Goal: Task Accomplishment & Management: Manage account settings

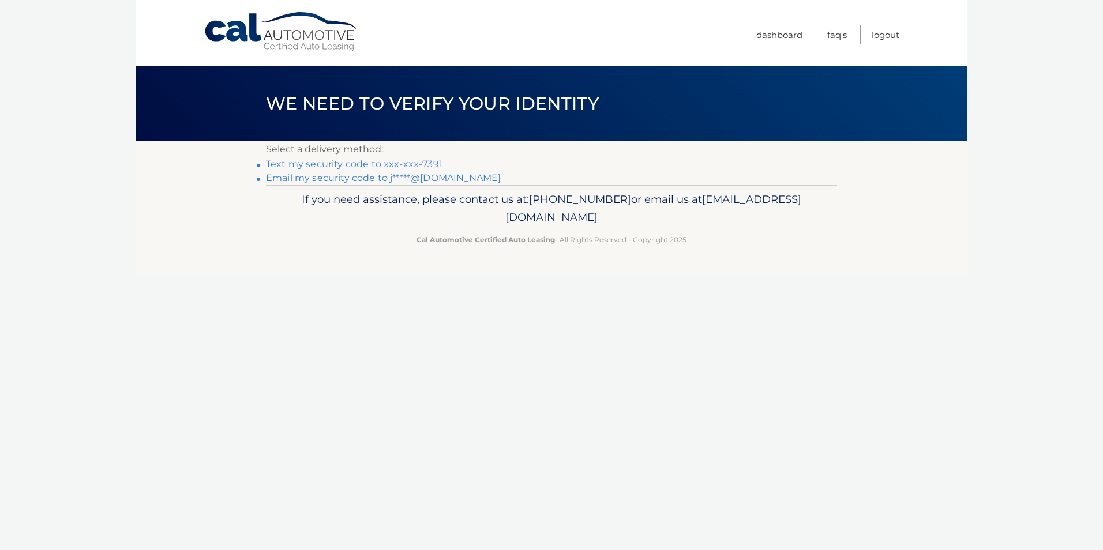
click at [352, 166] on link "Text my security code to xxx-xxx-7391" at bounding box center [354, 164] width 176 height 11
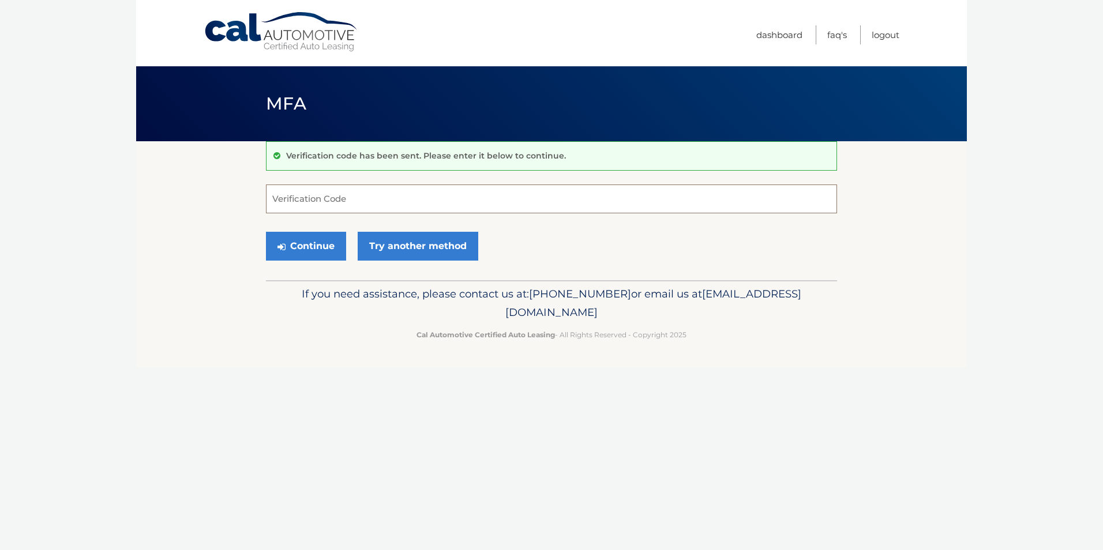
click at [309, 211] on input "Verification Code" at bounding box center [551, 199] width 571 height 29
type input "347972"
click at [319, 248] on button "Continue" at bounding box center [306, 246] width 80 height 29
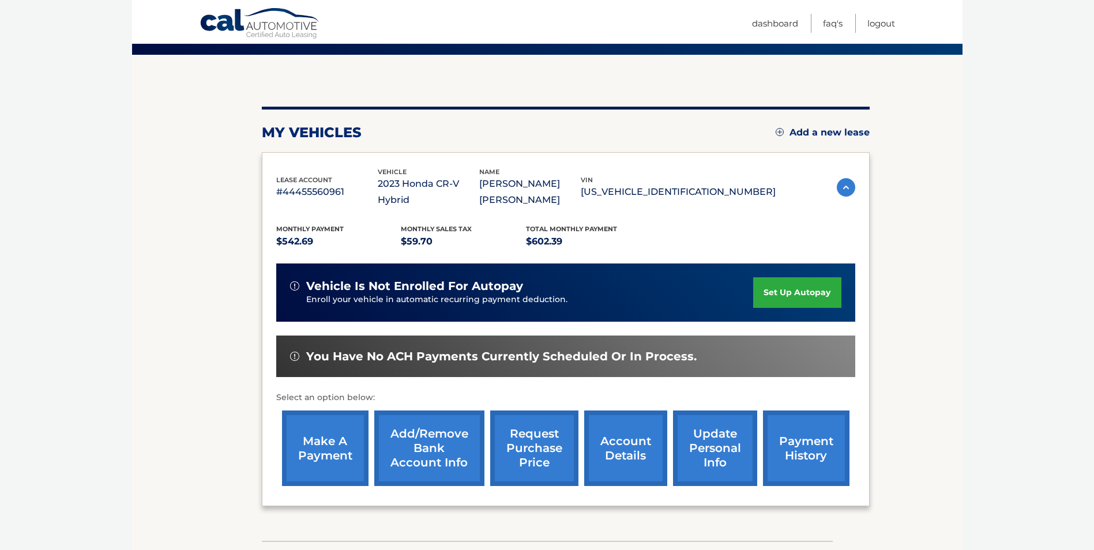
scroll to position [115, 0]
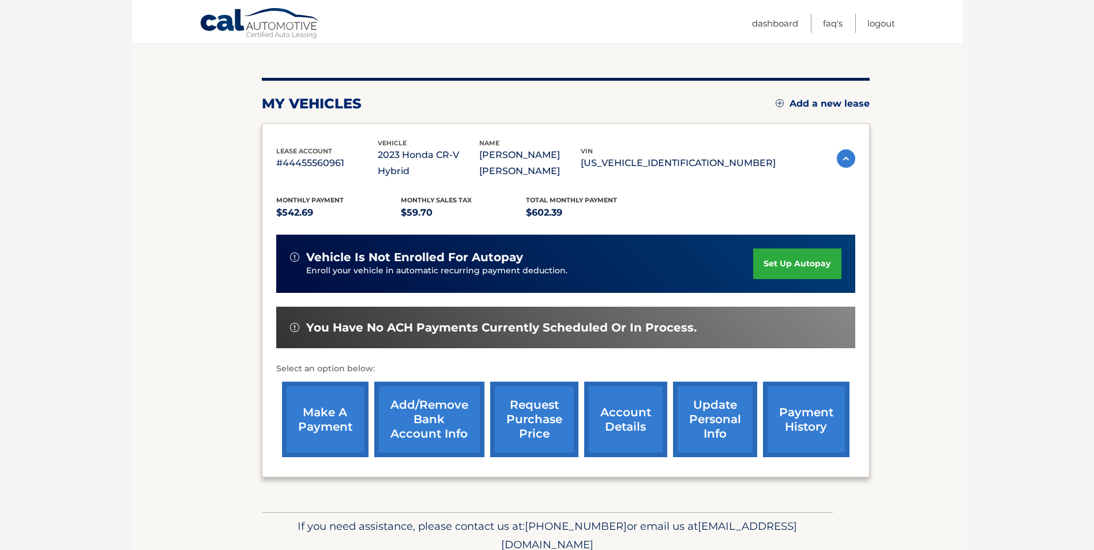
click at [633, 413] on link "account details" at bounding box center [625, 420] width 83 height 76
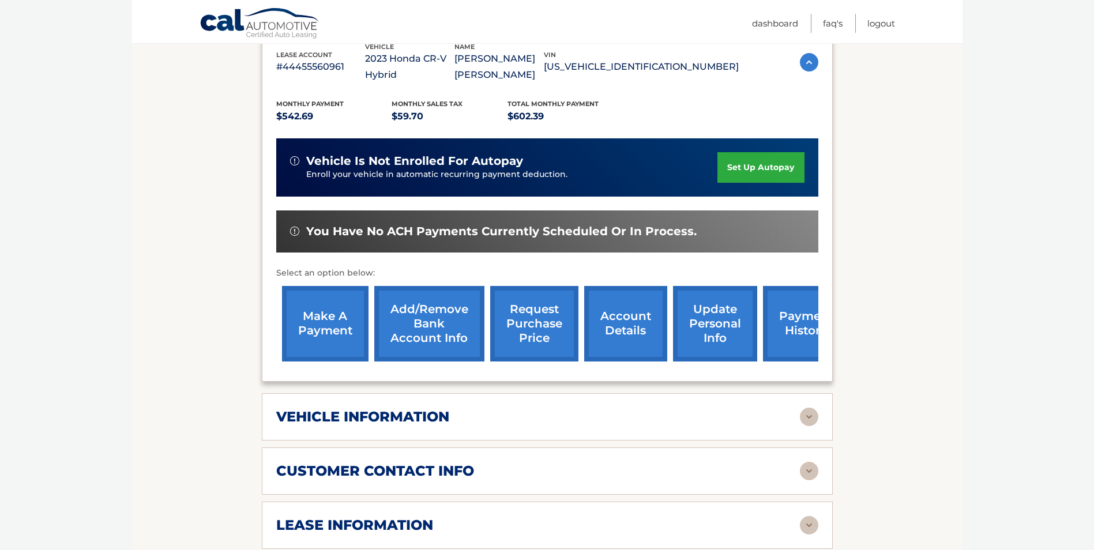
scroll to position [231, 0]
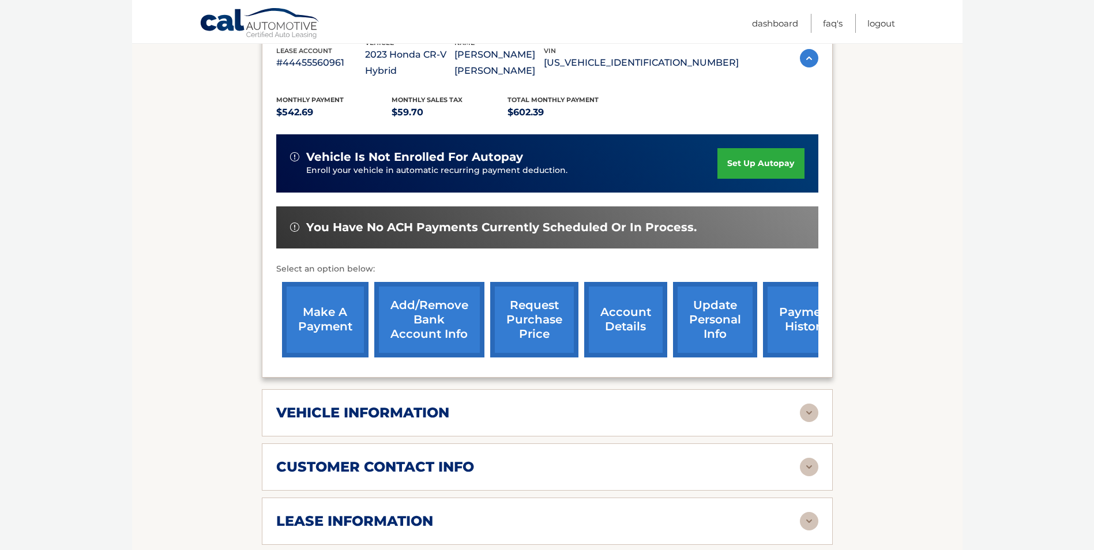
click at [813, 404] on img at bounding box center [809, 413] width 18 height 18
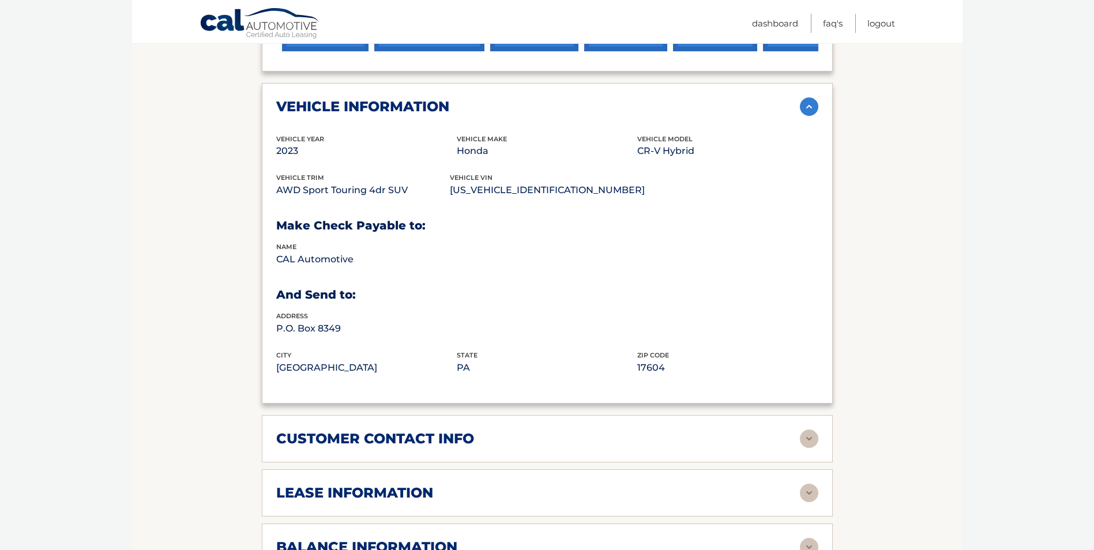
scroll to position [750, 0]
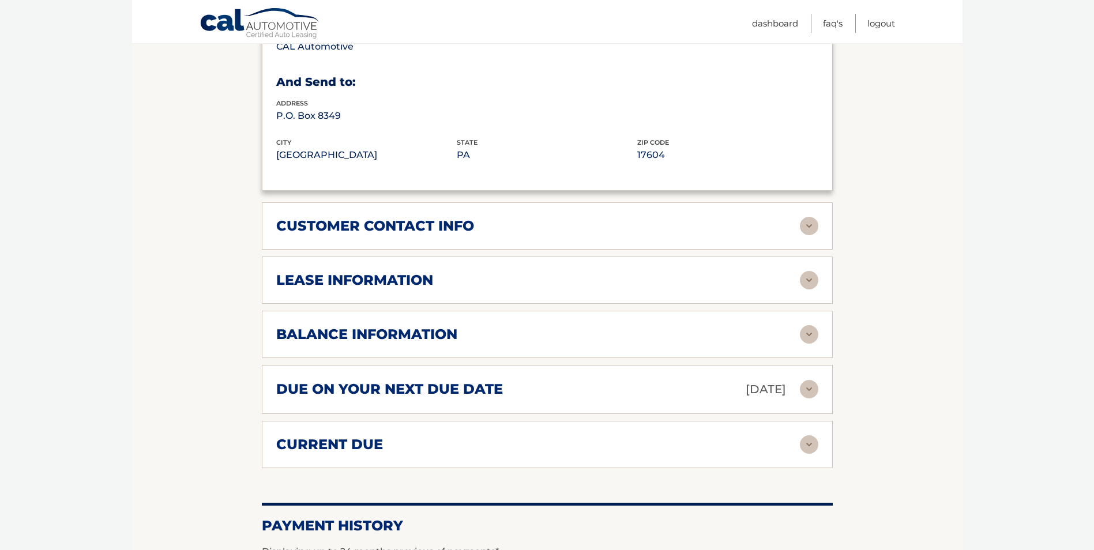
click at [811, 271] on img at bounding box center [809, 280] width 18 height 18
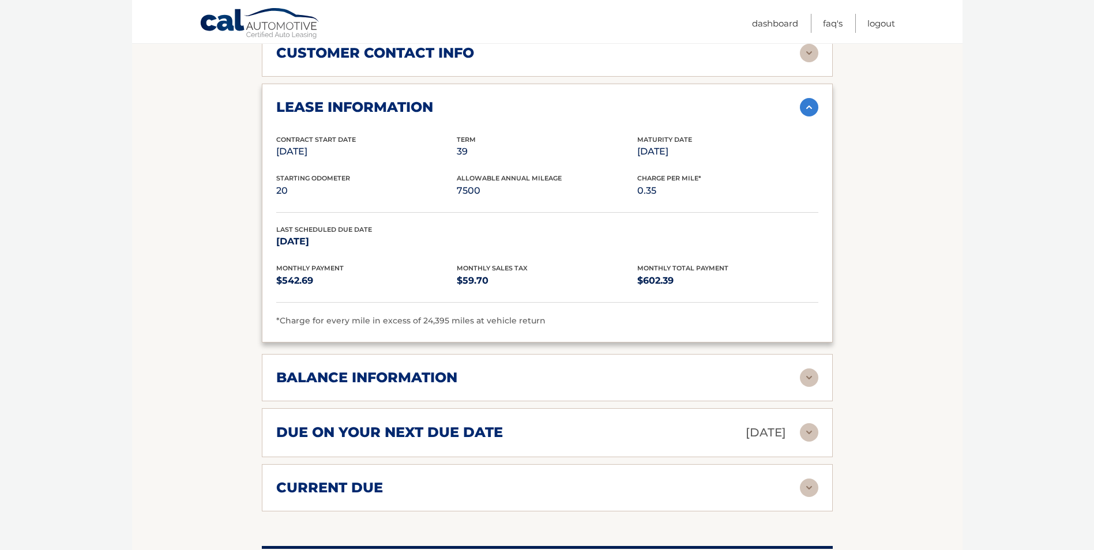
scroll to position [980, 0]
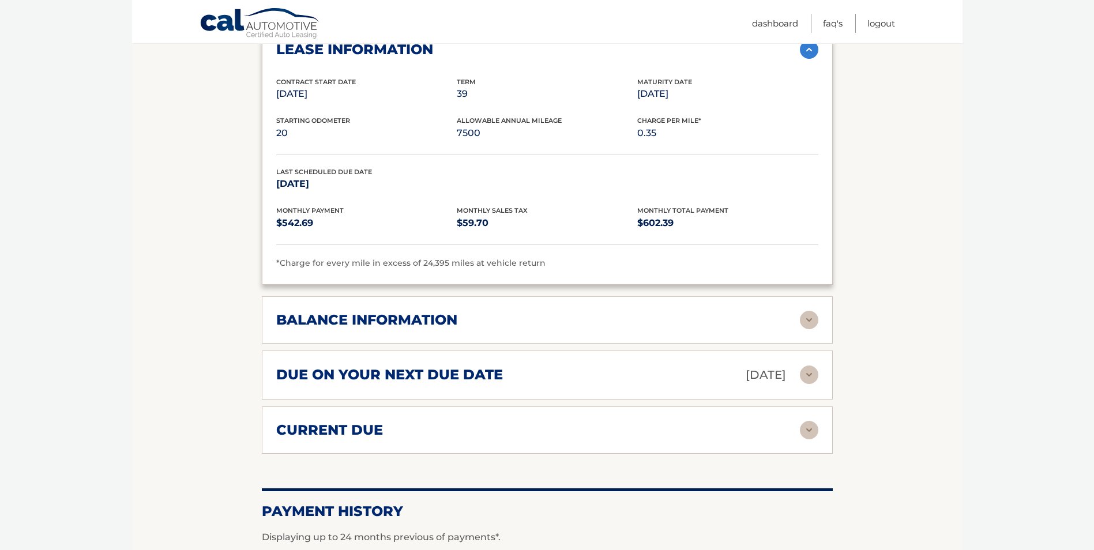
click at [809, 311] on img at bounding box center [809, 320] width 18 height 18
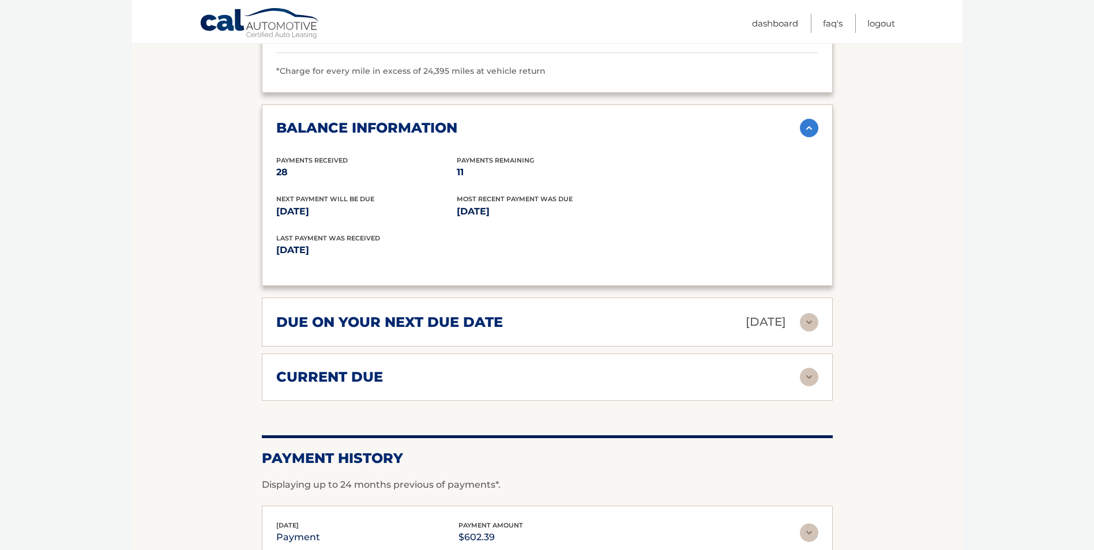
scroll to position [1211, 0]
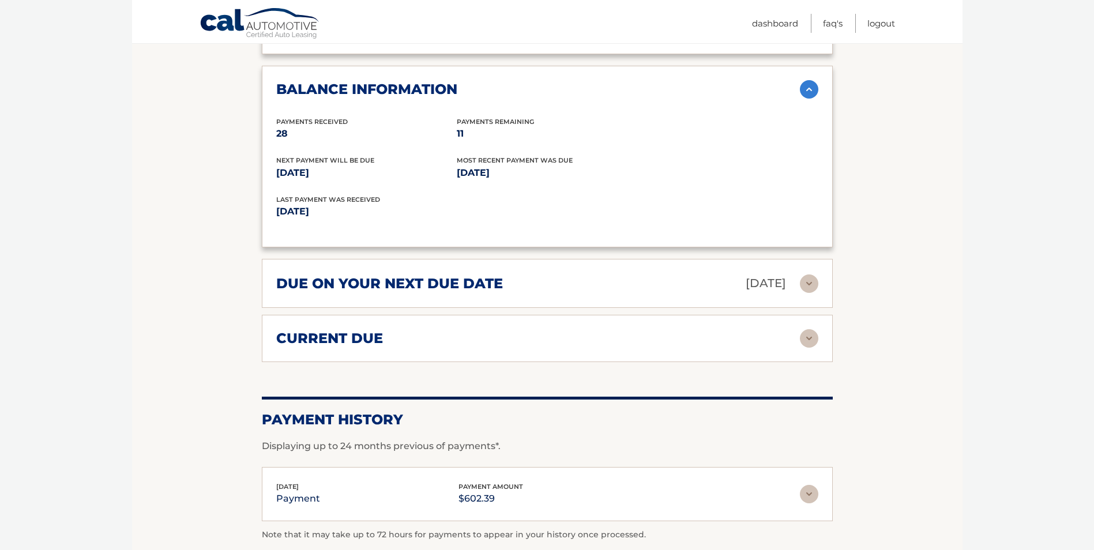
click at [817, 329] on img at bounding box center [809, 338] width 18 height 18
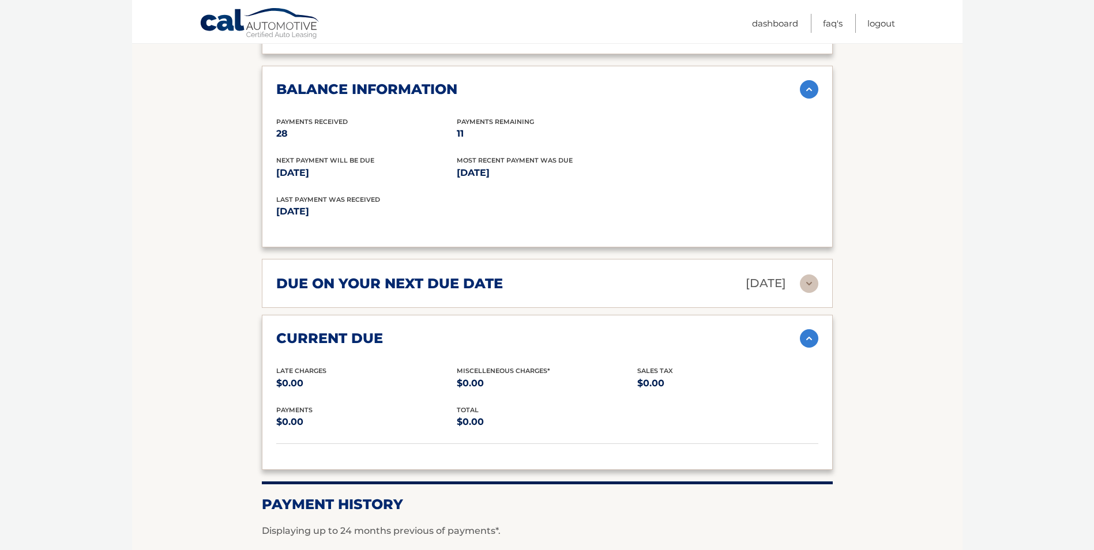
click at [810, 275] on img at bounding box center [809, 284] width 18 height 18
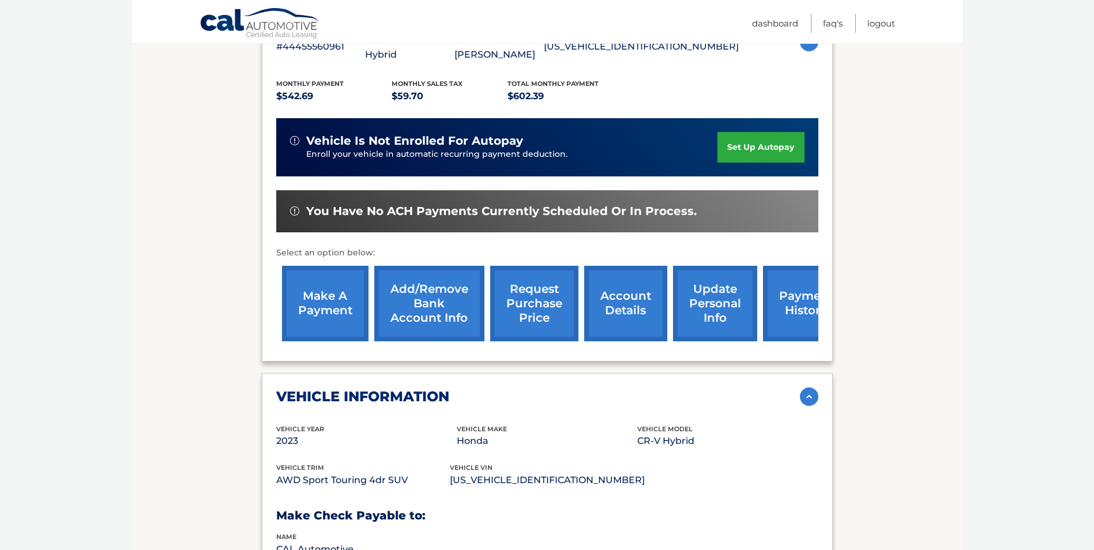
scroll to position [173, 0]
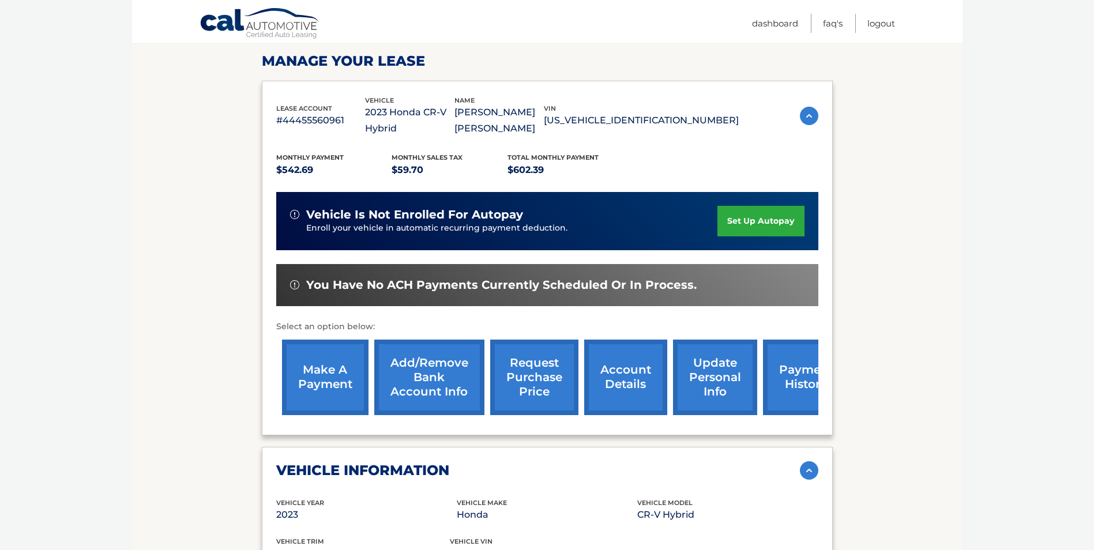
click at [324, 359] on link "make a payment" at bounding box center [325, 378] width 87 height 76
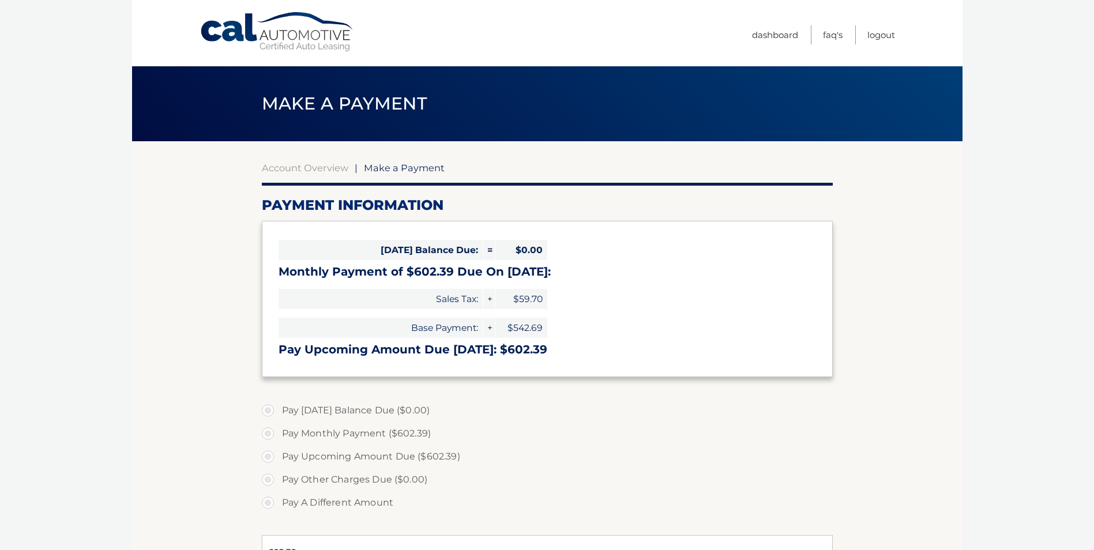
select select "NjlhMmZhMGItOGVlOC00NTQ5LWI0MGEtOWI3YTIxZmUyZDE0"
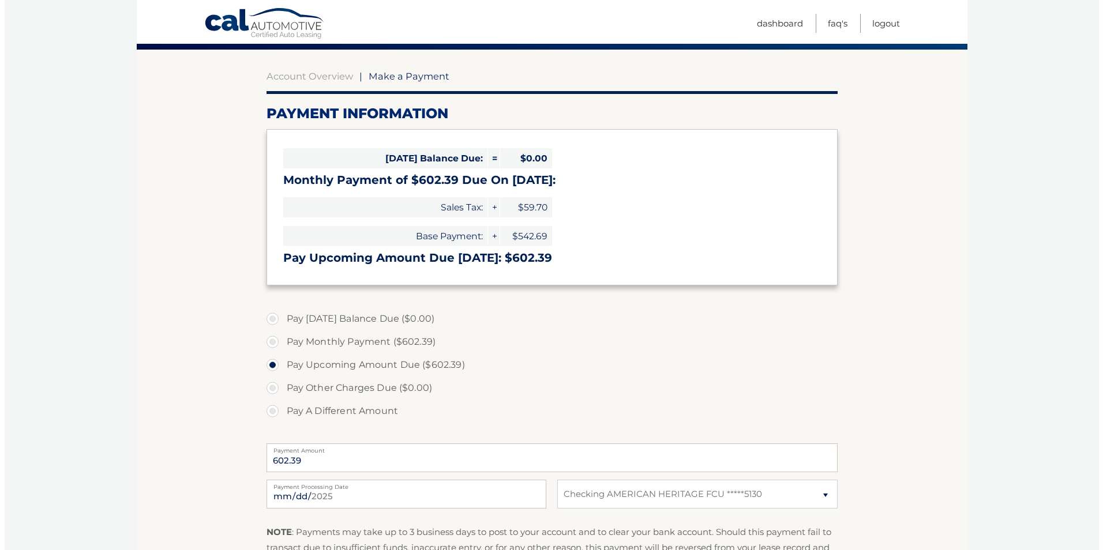
scroll to position [274, 0]
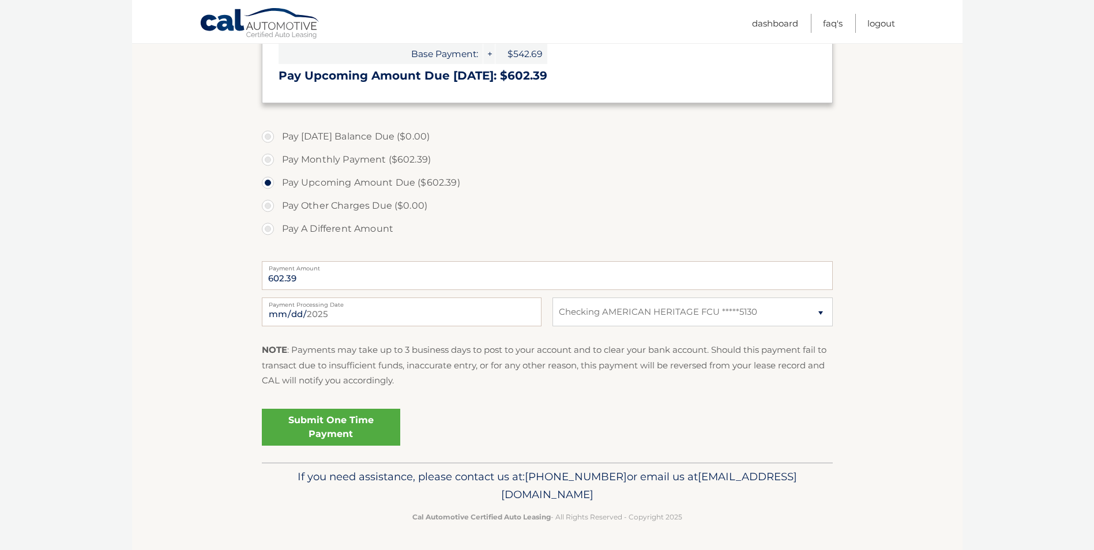
click at [366, 428] on link "Submit One Time Payment" at bounding box center [331, 427] width 138 height 37
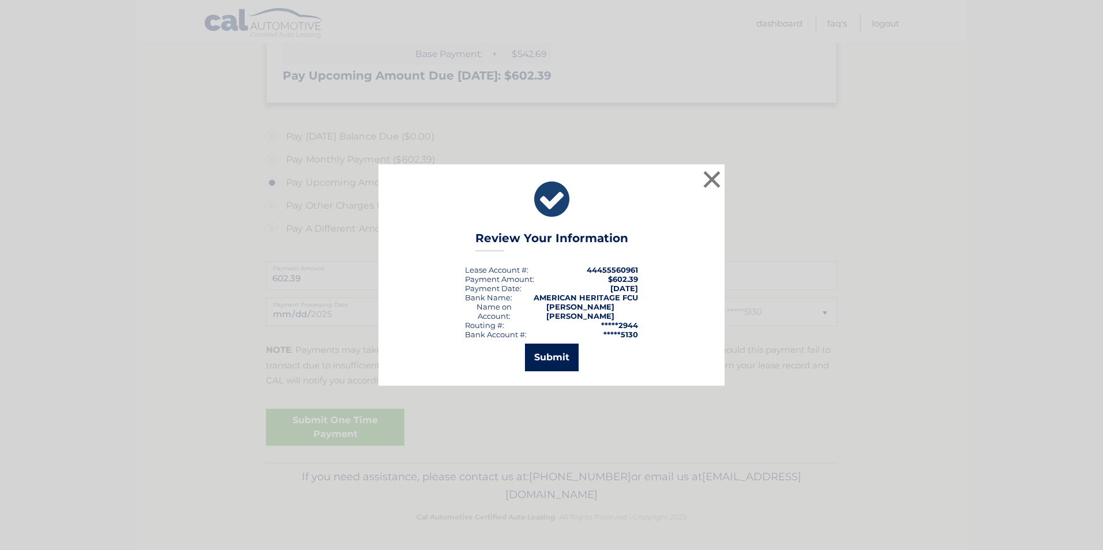
click at [551, 361] on button "Submit" at bounding box center [552, 358] width 54 height 28
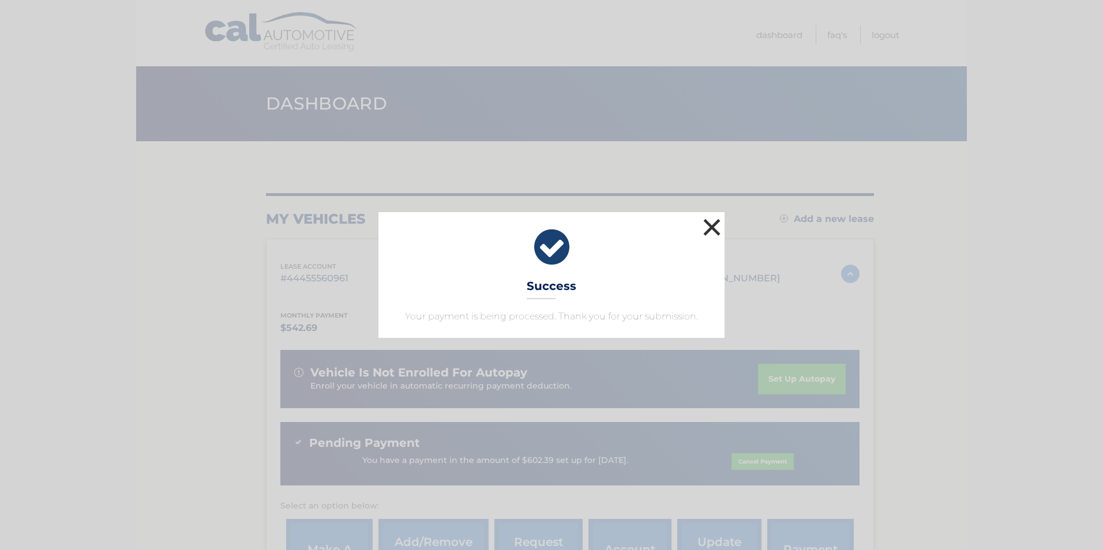
click at [717, 221] on button "×" at bounding box center [711, 227] width 23 height 23
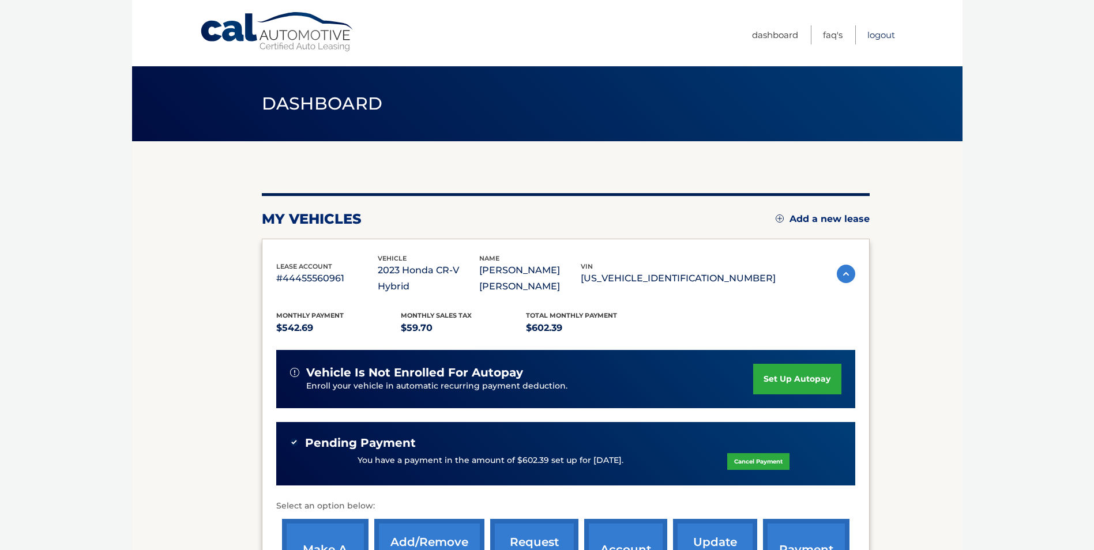
click at [885, 34] on link "Logout" at bounding box center [881, 34] width 28 height 19
